Goal: Find specific page/section: Find specific page/section

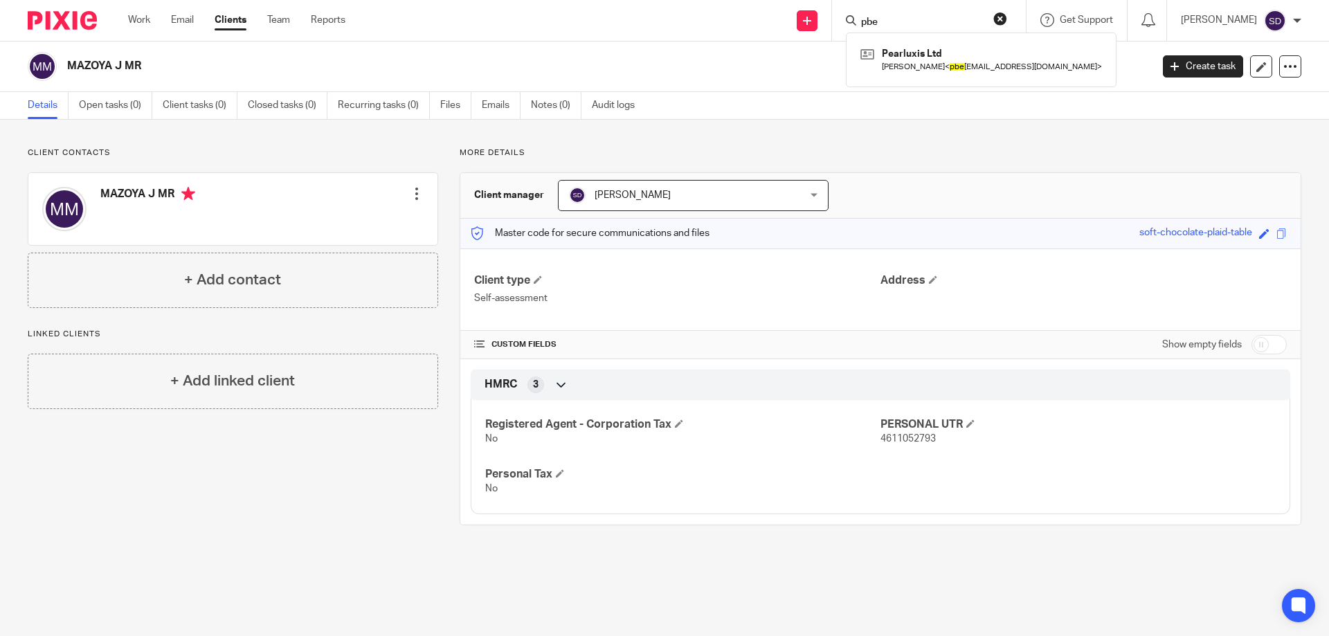
click at [1007, 17] on button "reset" at bounding box center [1000, 19] width 14 height 14
click at [947, 23] on input "Search" at bounding box center [922, 23] width 125 height 12
type input "cdca"
drag, startPoint x: 945, startPoint y: 24, endPoint x: 834, endPoint y: 25, distance: 110.8
click at [835, 25] on div "Send new email Create task Add client Request signature cdca No results found. …" at bounding box center [847, 20] width 963 height 41
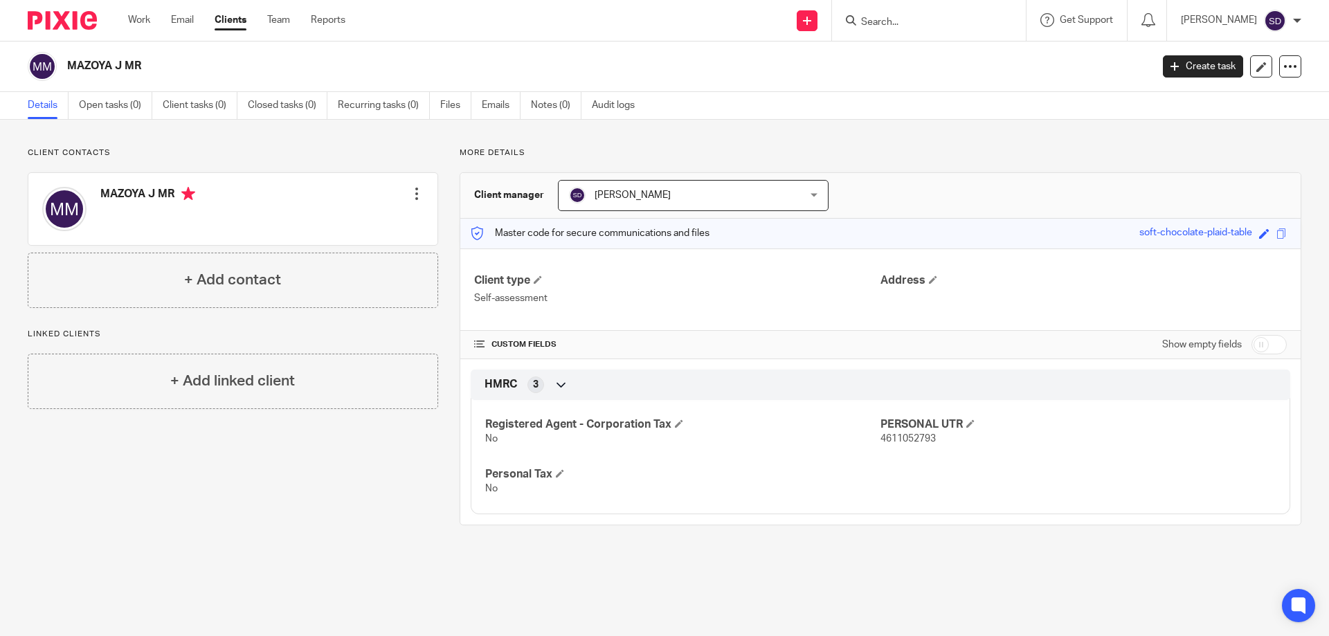
click at [919, 28] on input "Search" at bounding box center [922, 23] width 125 height 12
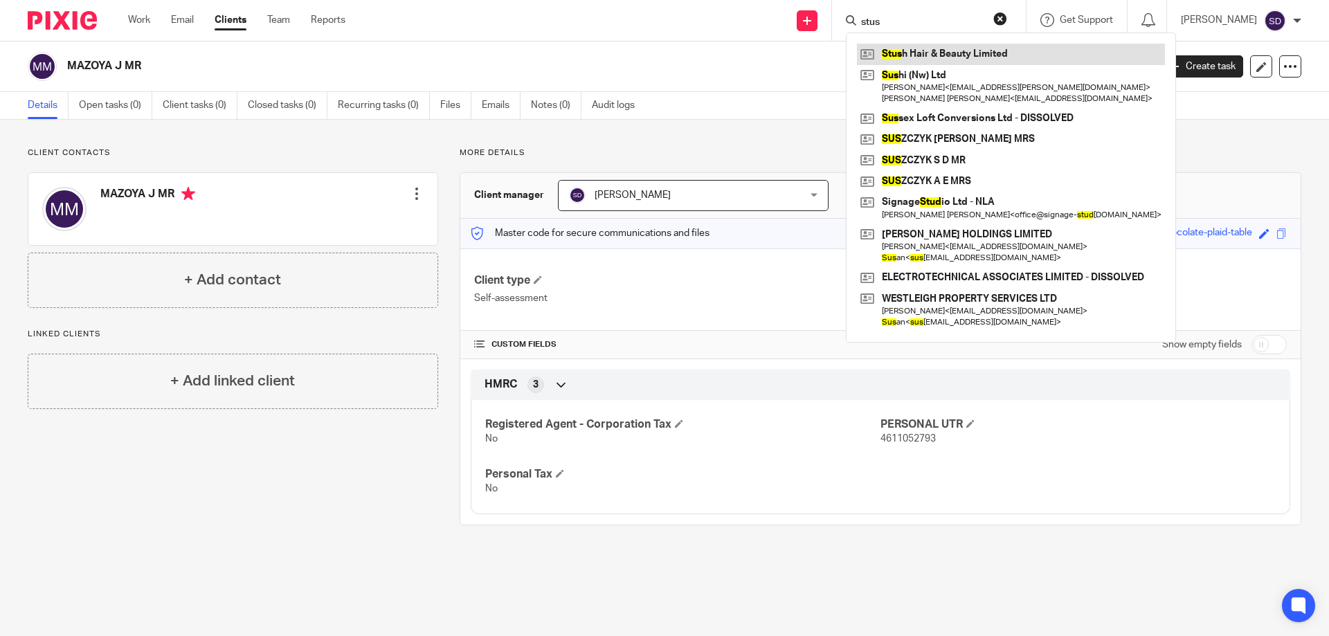
type input "stus"
click at [967, 47] on link at bounding box center [1011, 54] width 308 height 21
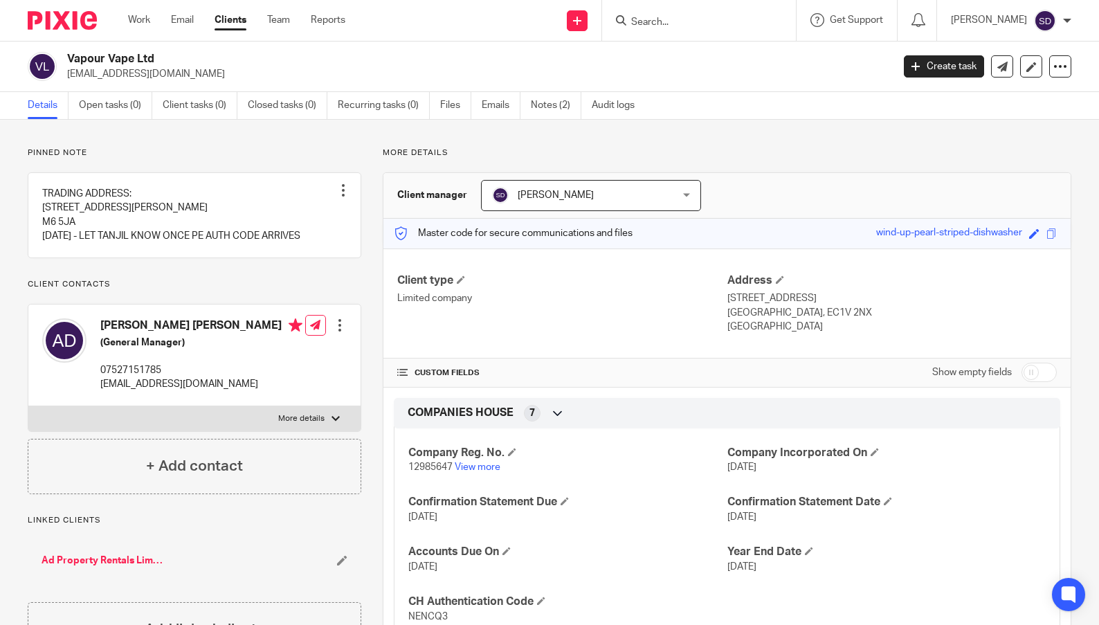
scroll to position [624, 0]
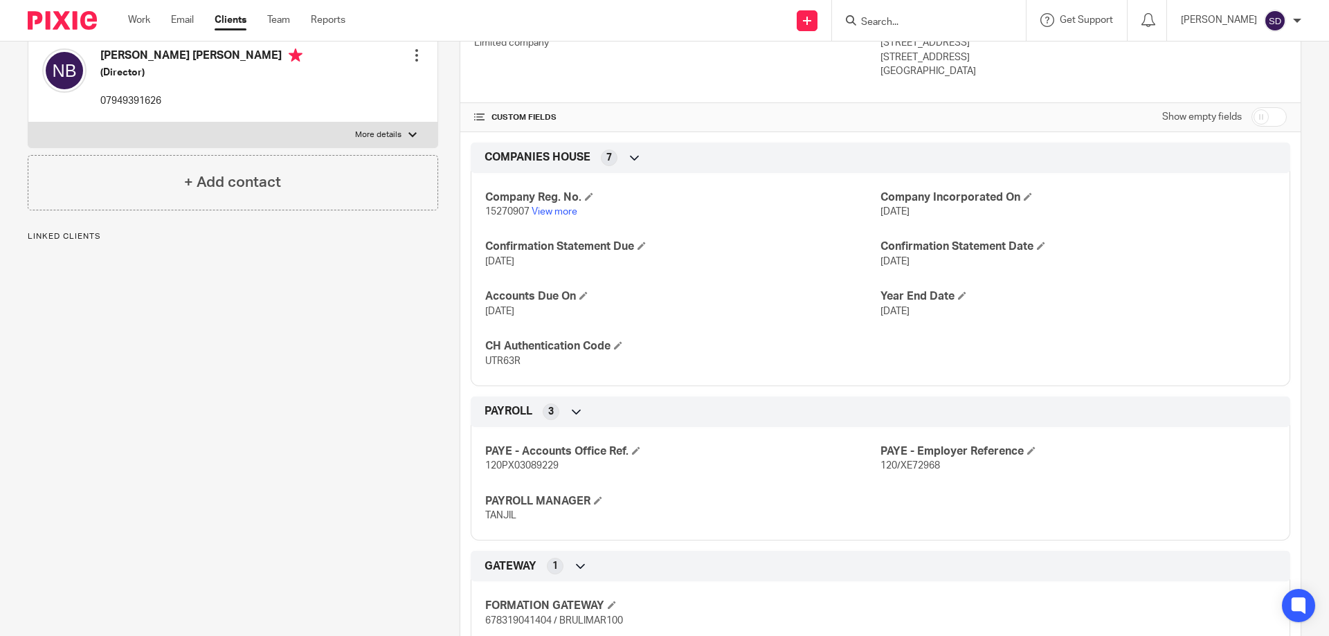
scroll to position [304, 0]
